Goal: Task Accomplishment & Management: Manage account settings

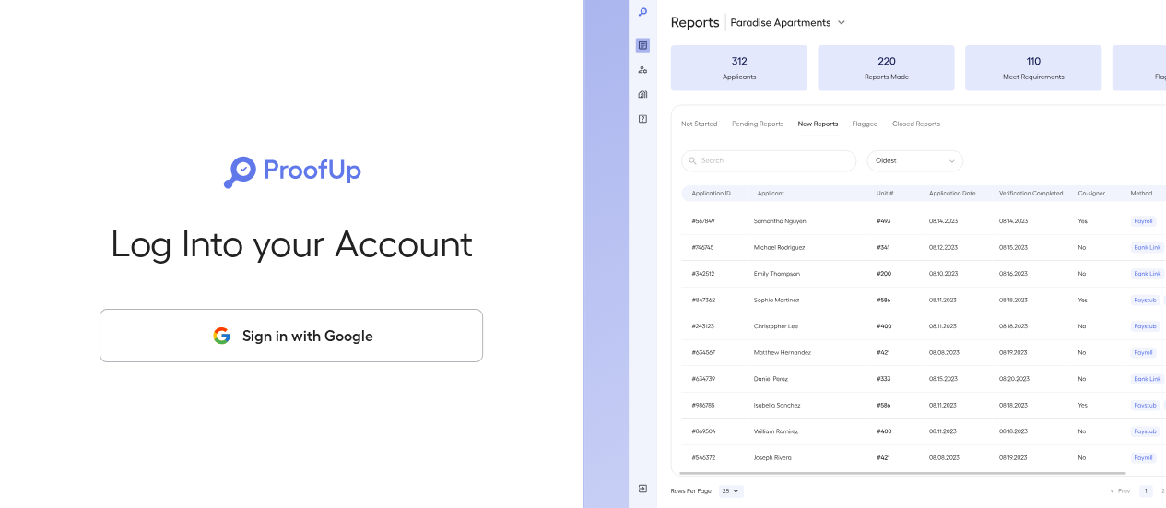
click at [314, 329] on button "Sign in with Google" at bounding box center [291, 335] width 383 height 53
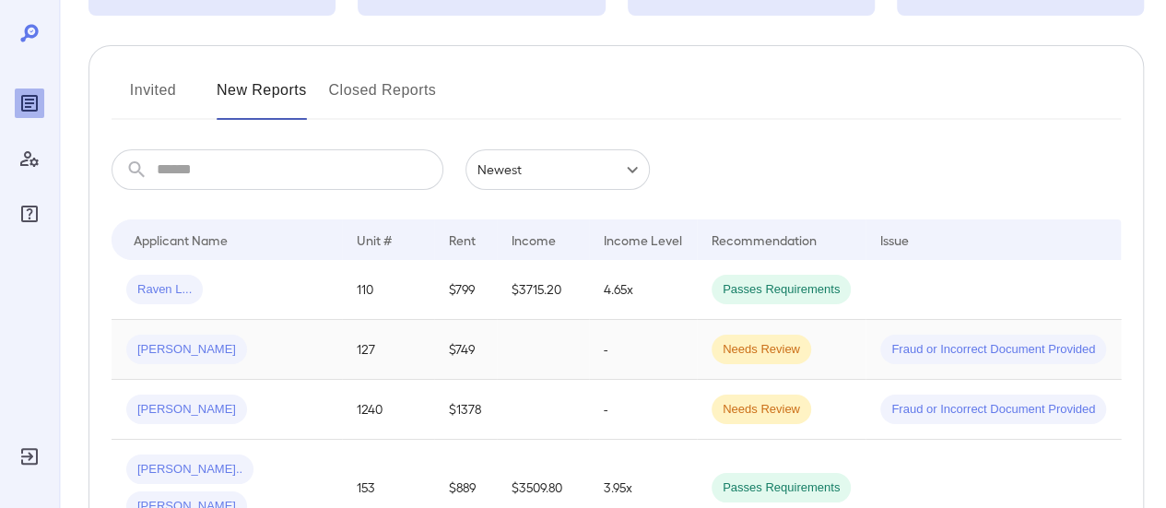
scroll to position [184, 0]
click at [247, 171] on input "text" at bounding box center [300, 168] width 287 height 41
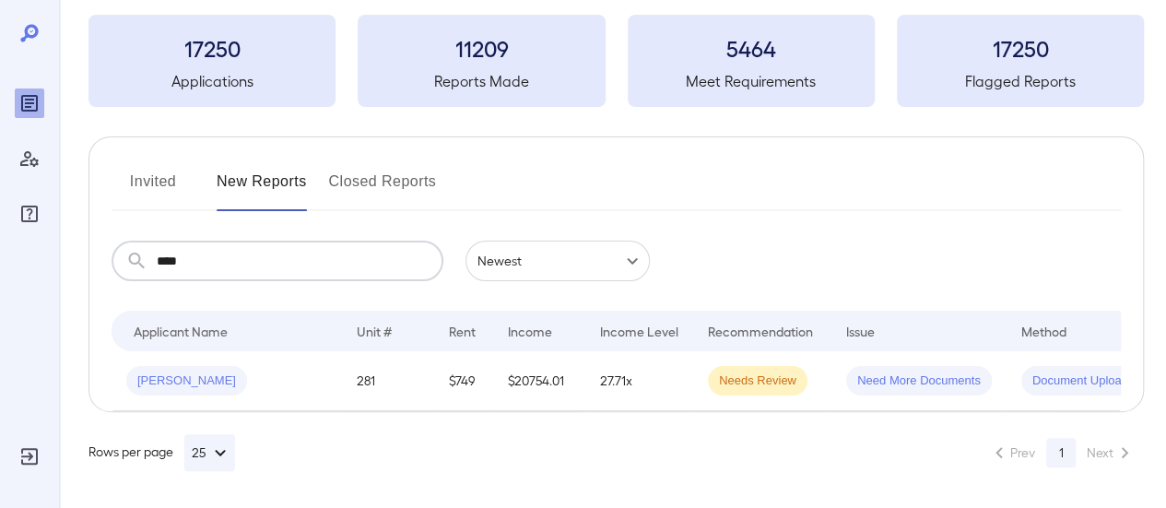
scroll to position [105, 0]
type input "****"
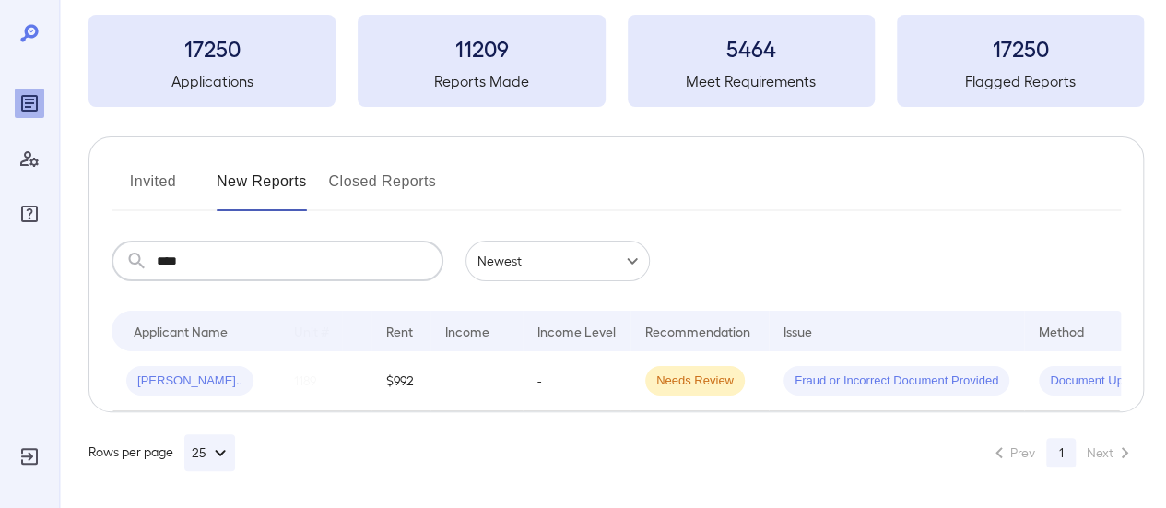
scroll to position [0, 0]
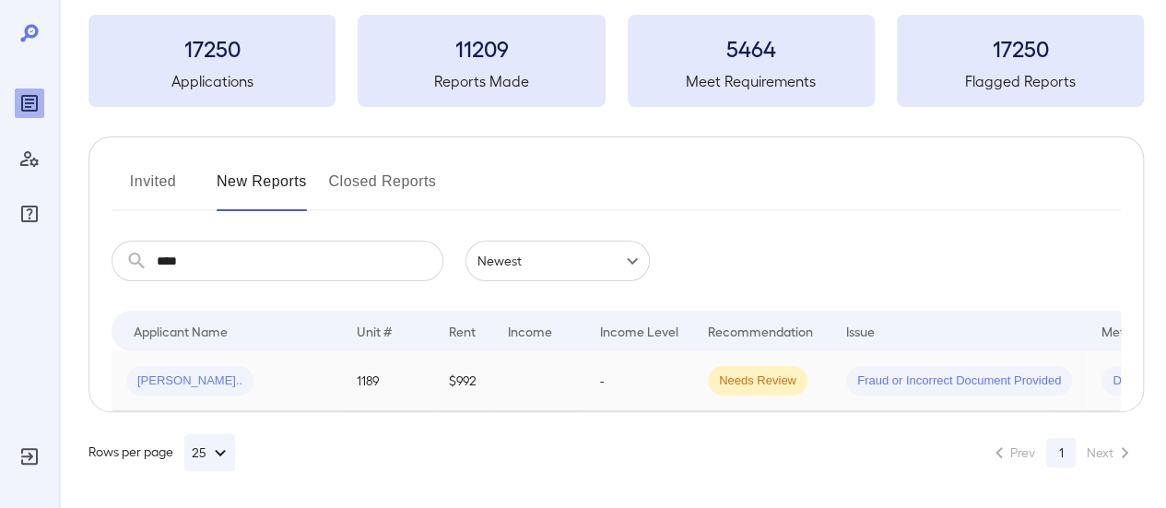
click at [201, 372] on span "[PERSON_NAME].." at bounding box center [189, 381] width 127 height 18
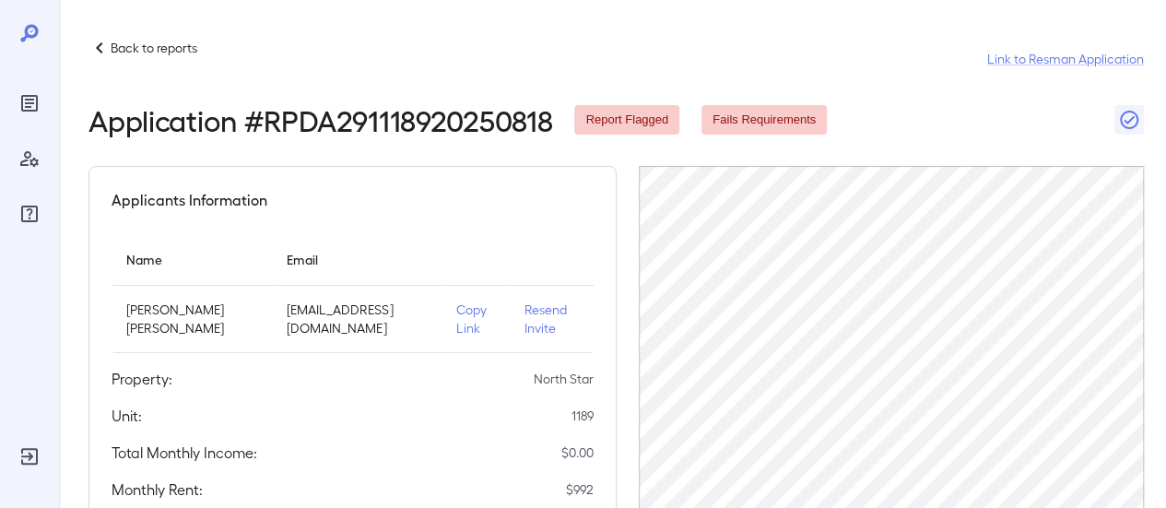
scroll to position [0, 144]
click at [544, 318] on p "Resend Invite" at bounding box center [550, 318] width 53 height 37
click at [205, 41] on div "Back to reports Link to Resman Application" at bounding box center [615, 59] width 1055 height 44
click at [171, 52] on p "Back to reports" at bounding box center [154, 48] width 87 height 18
